Goal: Unclear

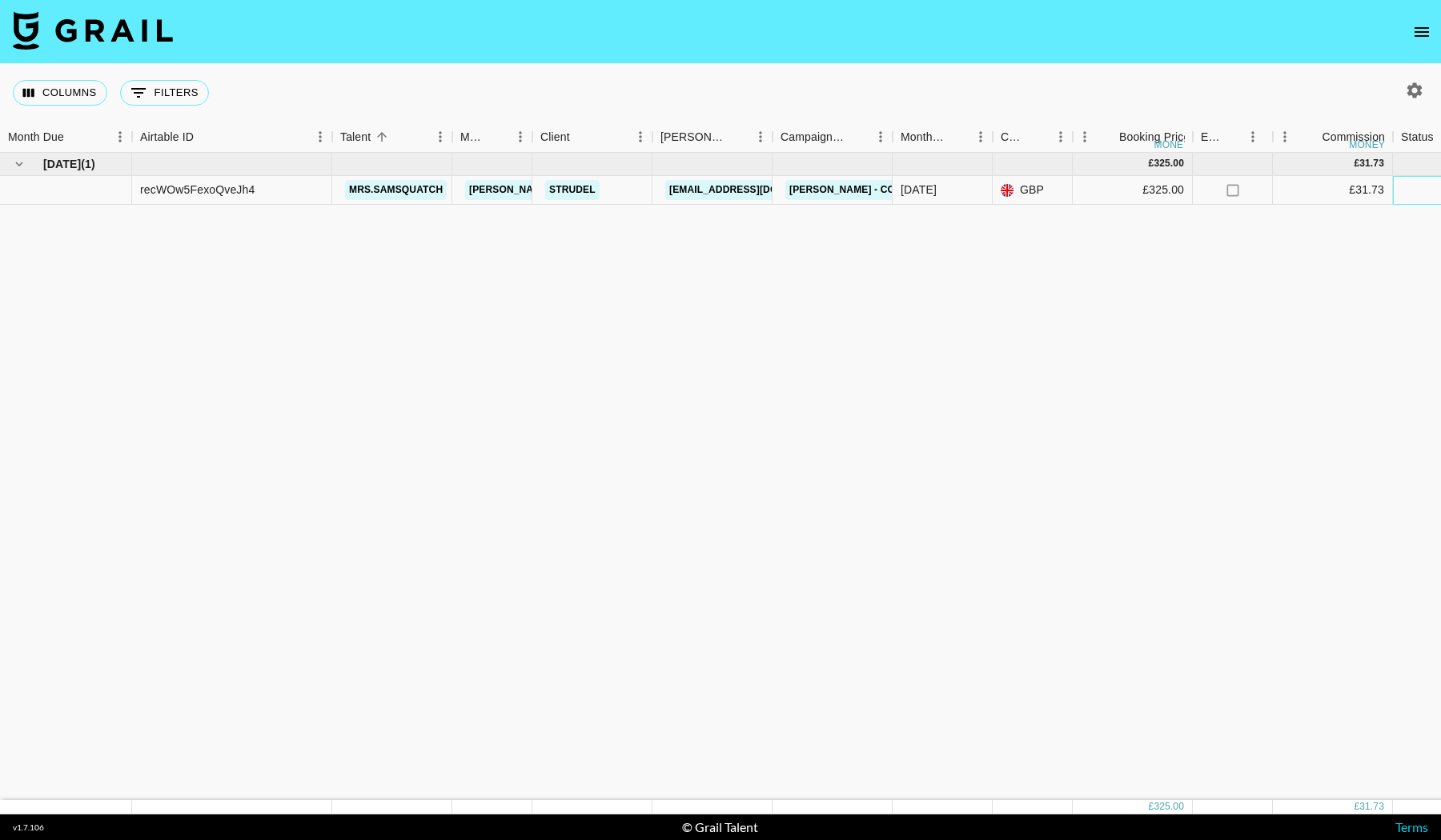
click at [1426, 188] on div at bounding box center [1453, 191] width 120 height 29
click at [1423, 188] on div at bounding box center [1453, 191] width 120 height 29
click at [1417, 90] on icon "button" at bounding box center [1414, 90] width 19 height 19
select select "[DATE]"
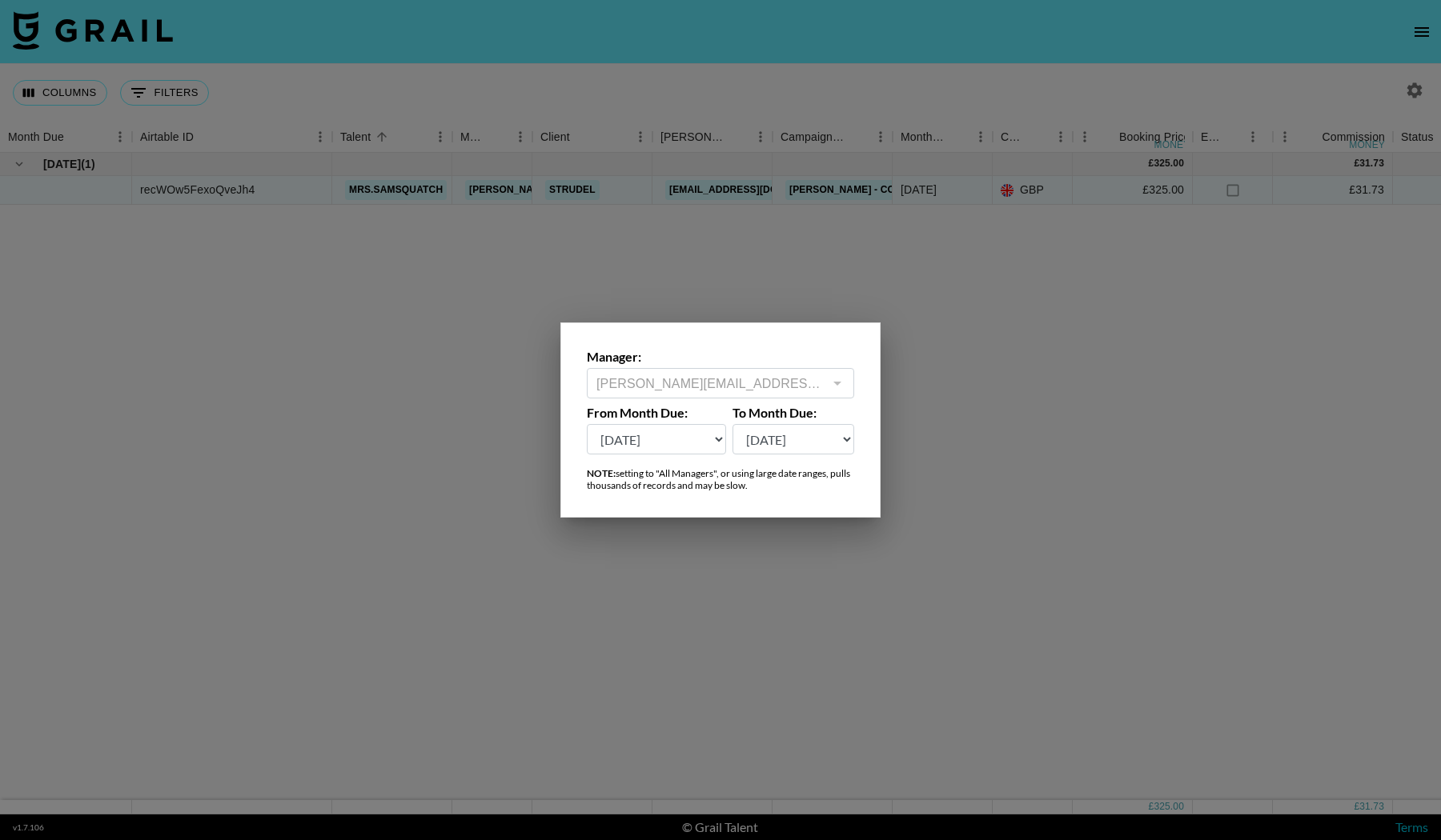
click at [976, 399] on div at bounding box center [720, 420] width 1441 height 840
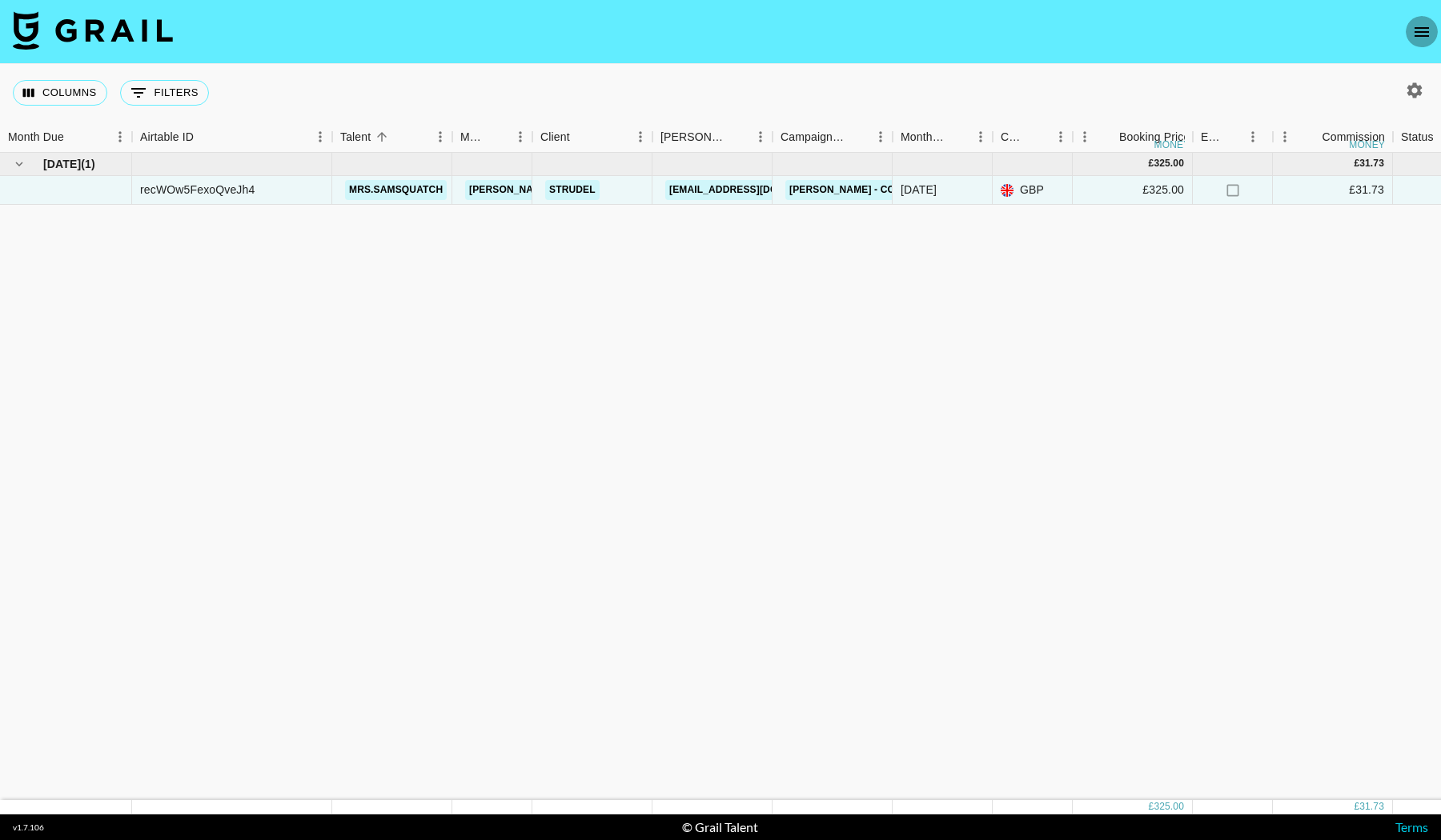
click at [1422, 36] on icon "open drawer" at bounding box center [1422, 32] width 14 height 10
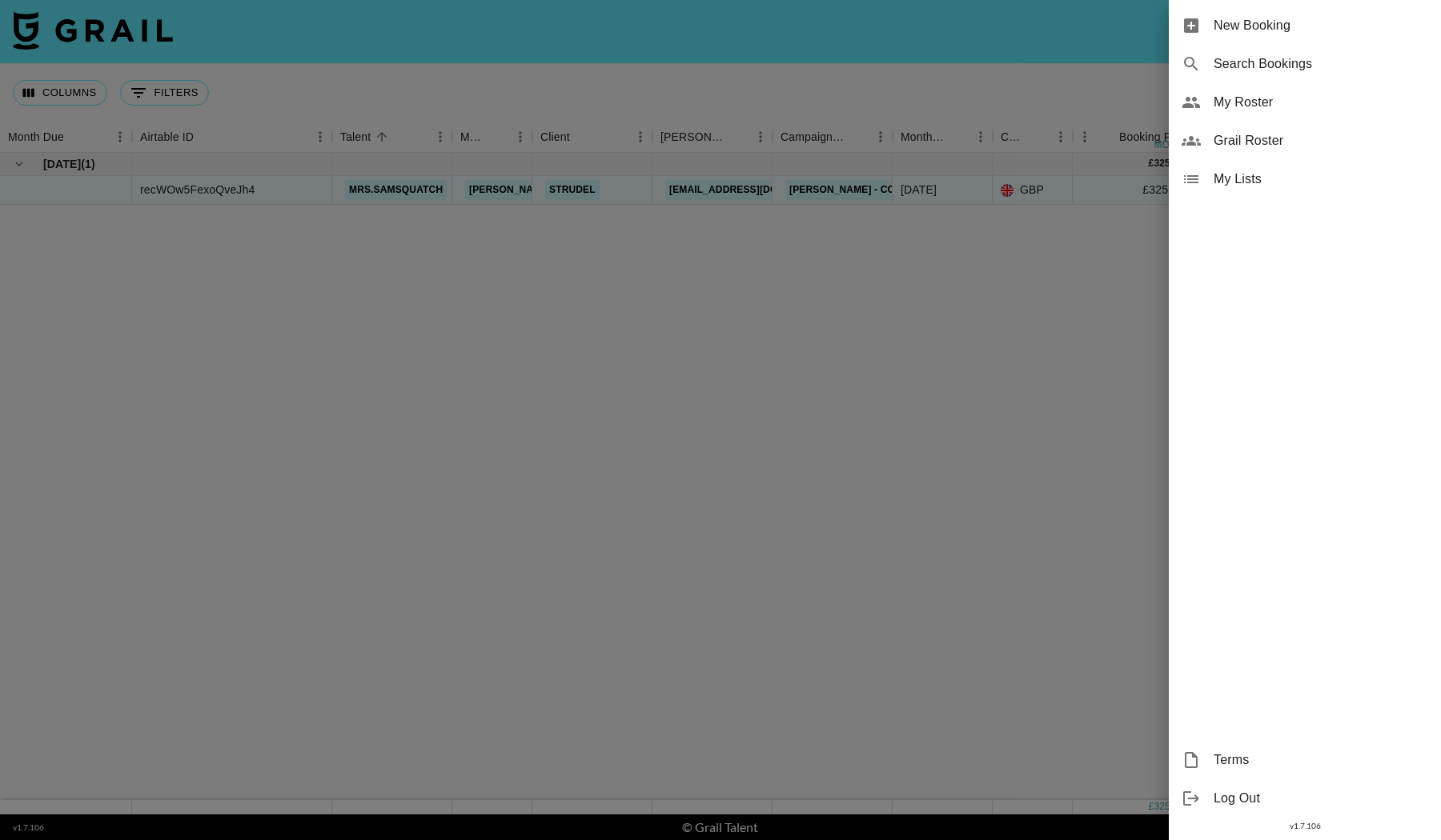
click at [801, 373] on div at bounding box center [720, 420] width 1441 height 840
